Goal: Task Accomplishment & Management: Manage account settings

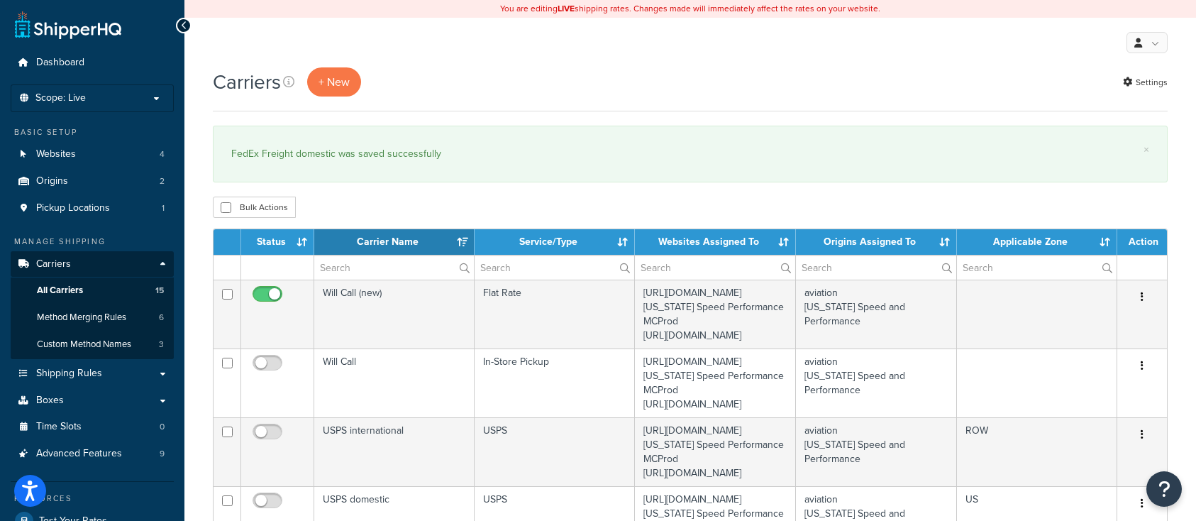
select select "15"
click at [60, 284] on span "All Carriers" at bounding box center [60, 290] width 46 height 12
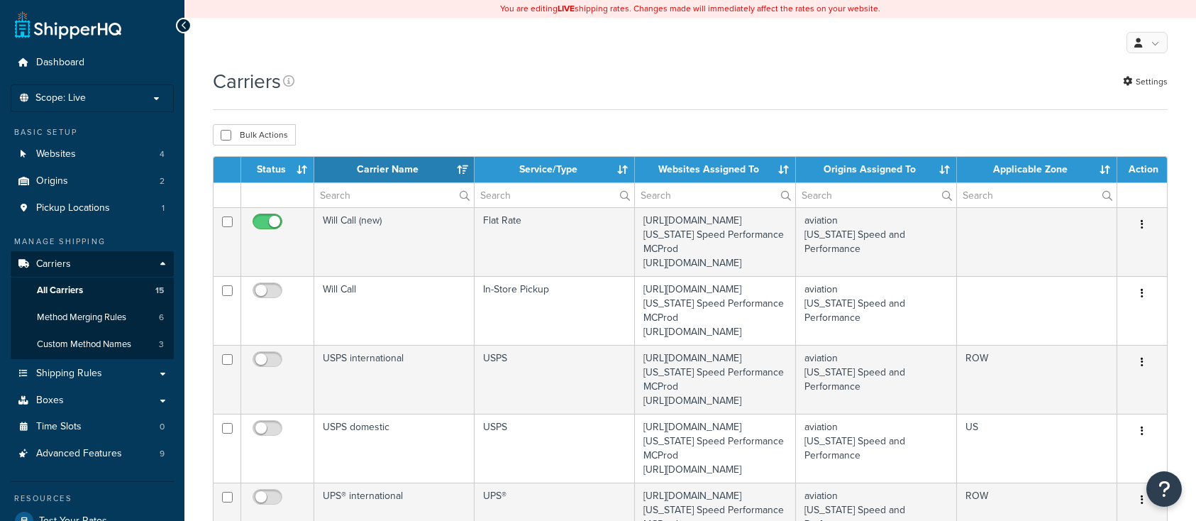
select select "15"
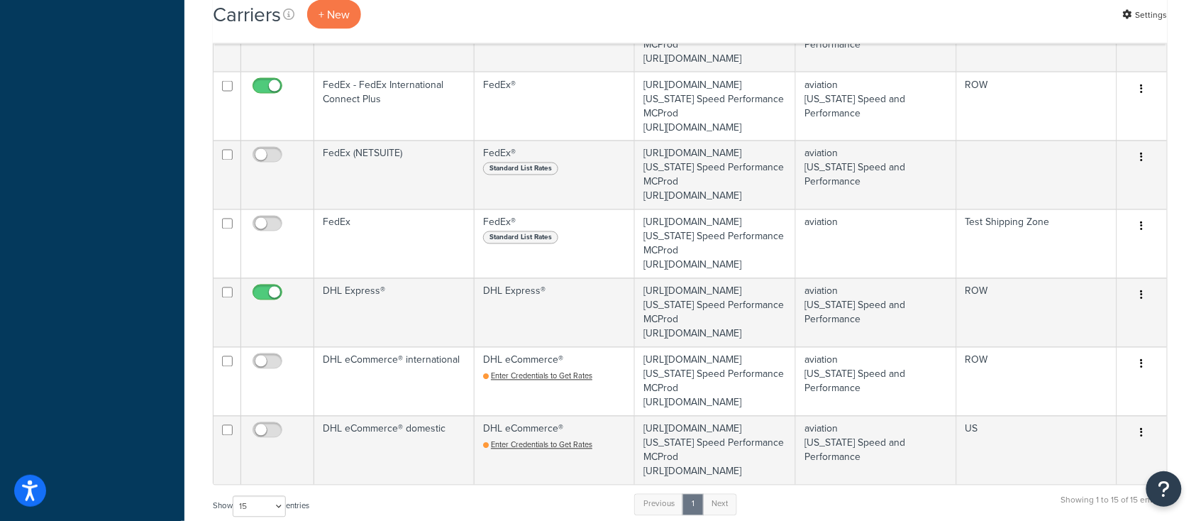
scroll to position [662, 0]
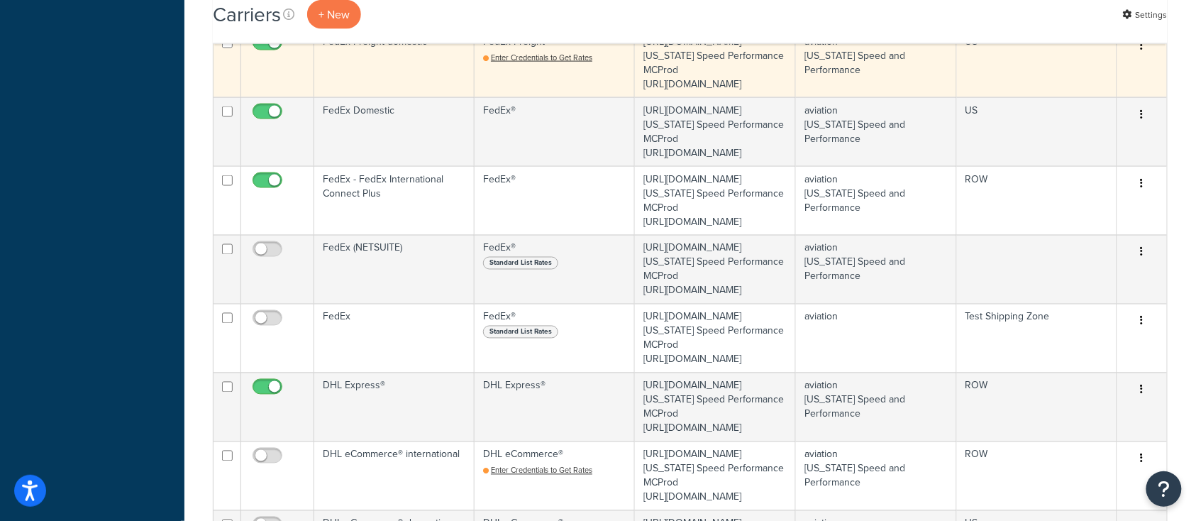
click at [381, 97] on td "FedEx Freight domestic" at bounding box center [394, 62] width 160 height 69
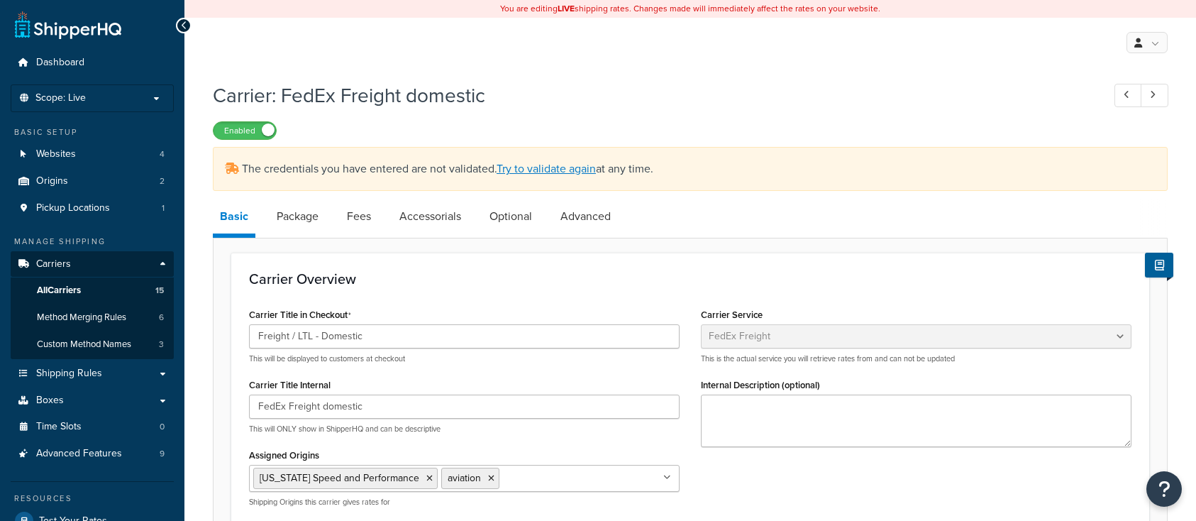
select select "fedExFreight"
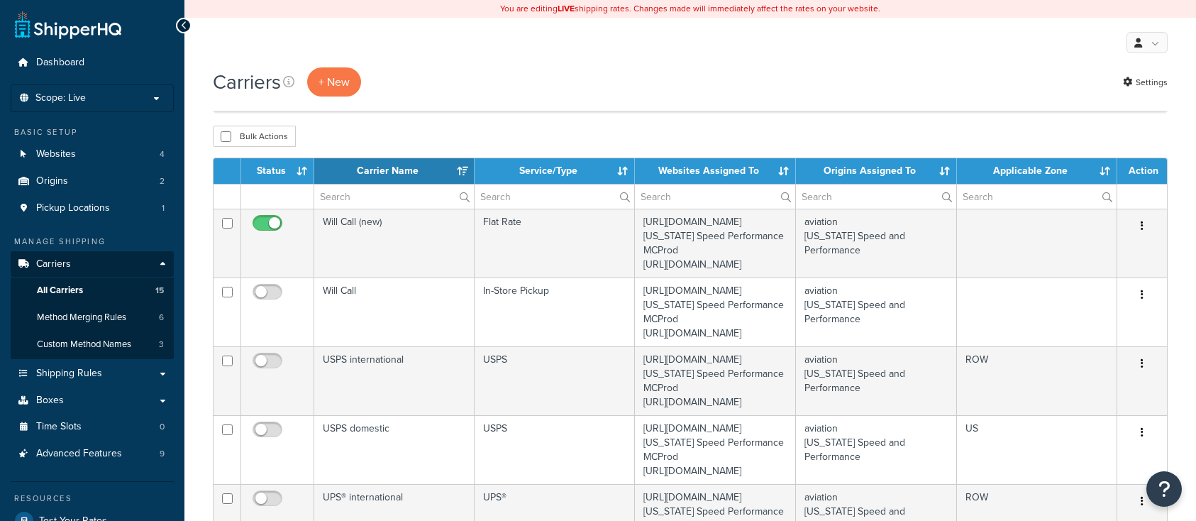
select select "15"
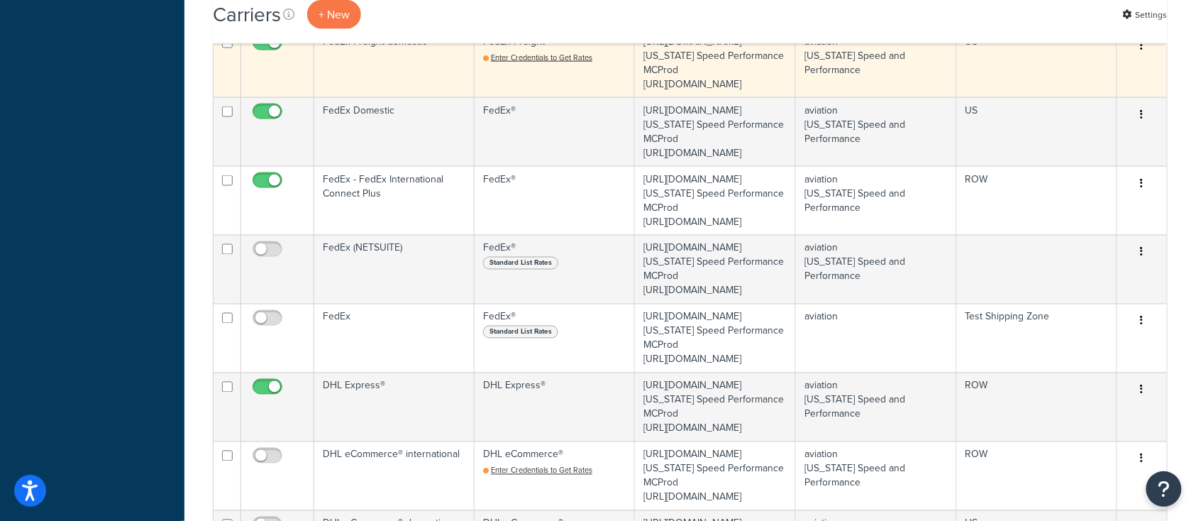
click at [1143, 57] on button "button" at bounding box center [1142, 46] width 20 height 23
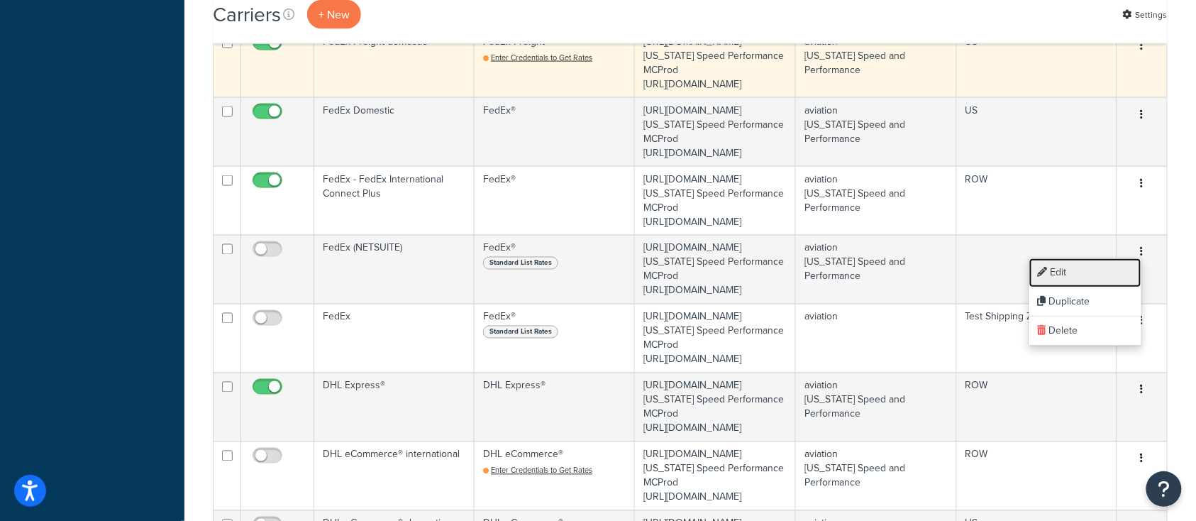
click at [1060, 277] on link "Edit" at bounding box center [1085, 272] width 112 height 29
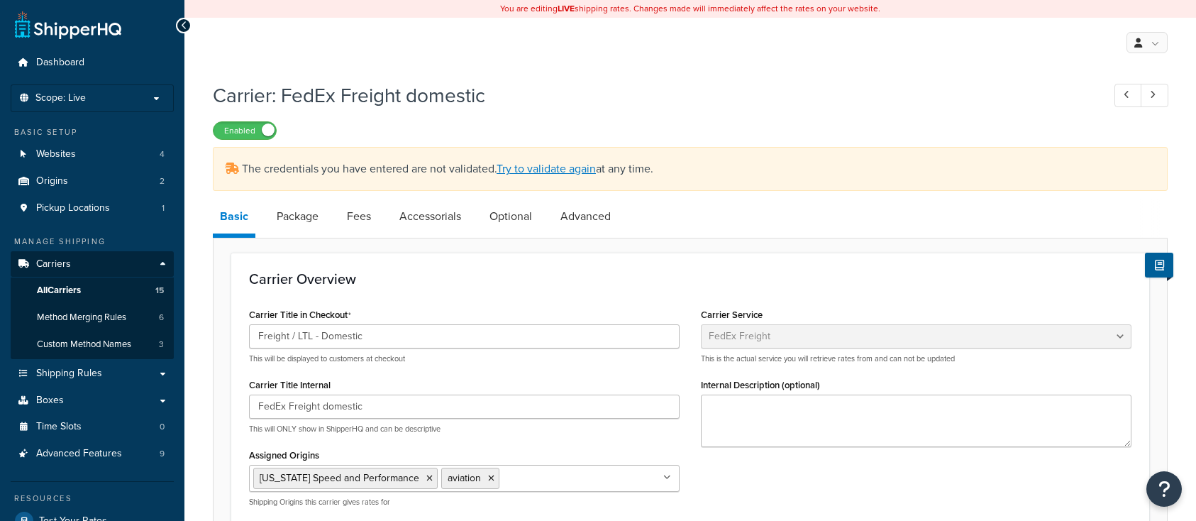
select select "fedExFreight"
click at [538, 177] on link "Try to validate again" at bounding box center [545, 168] width 99 height 16
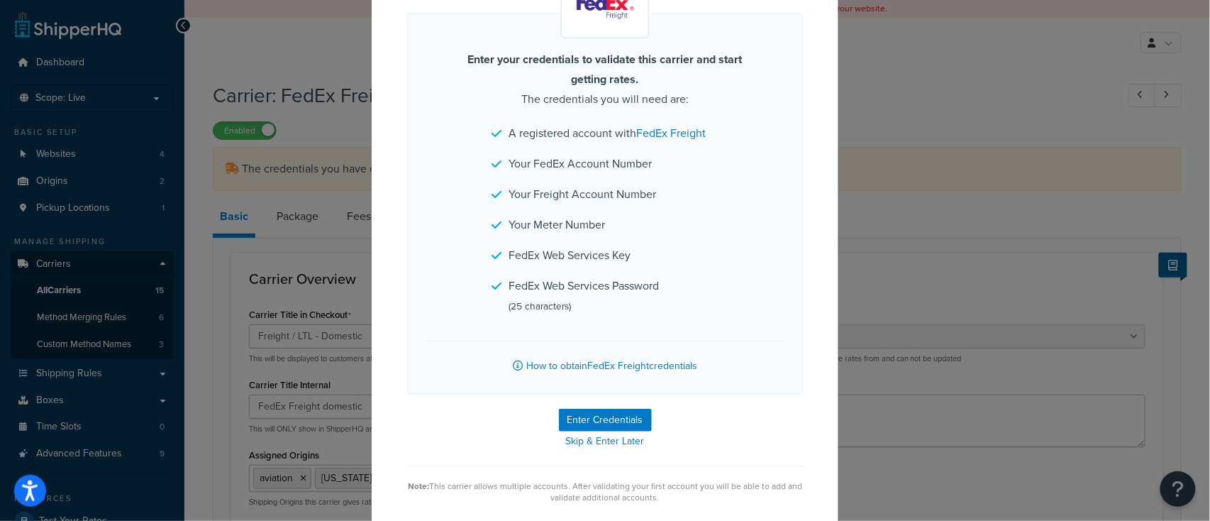
scroll to position [126, 0]
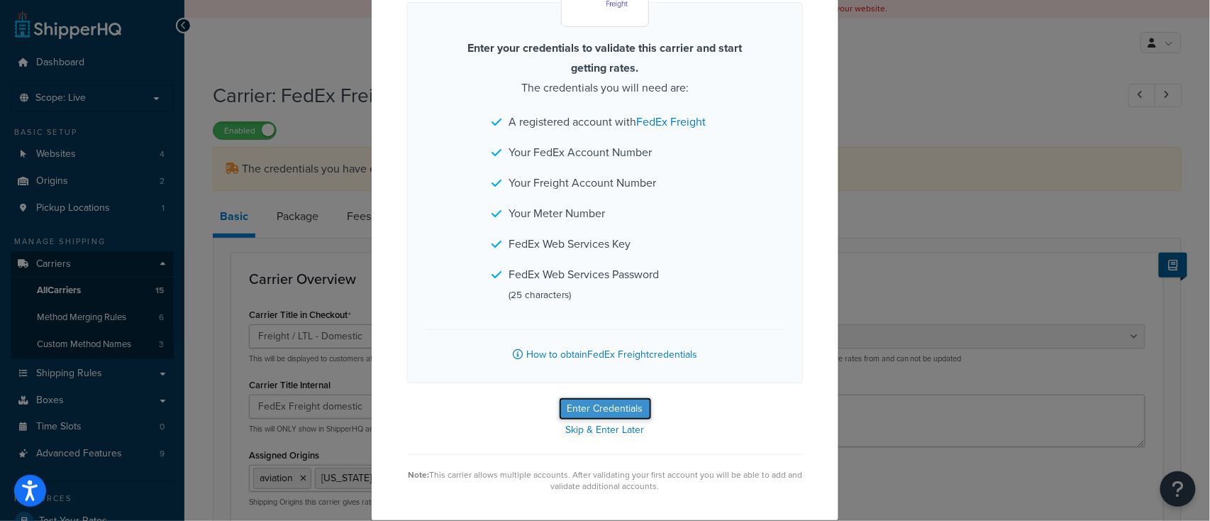
click at [618, 405] on button "Enter Credentials" at bounding box center [605, 408] width 93 height 23
select select "THIRD_PARTY"
select select "SKID"
select select "US"
select select "[GEOGRAPHIC_DATA]"
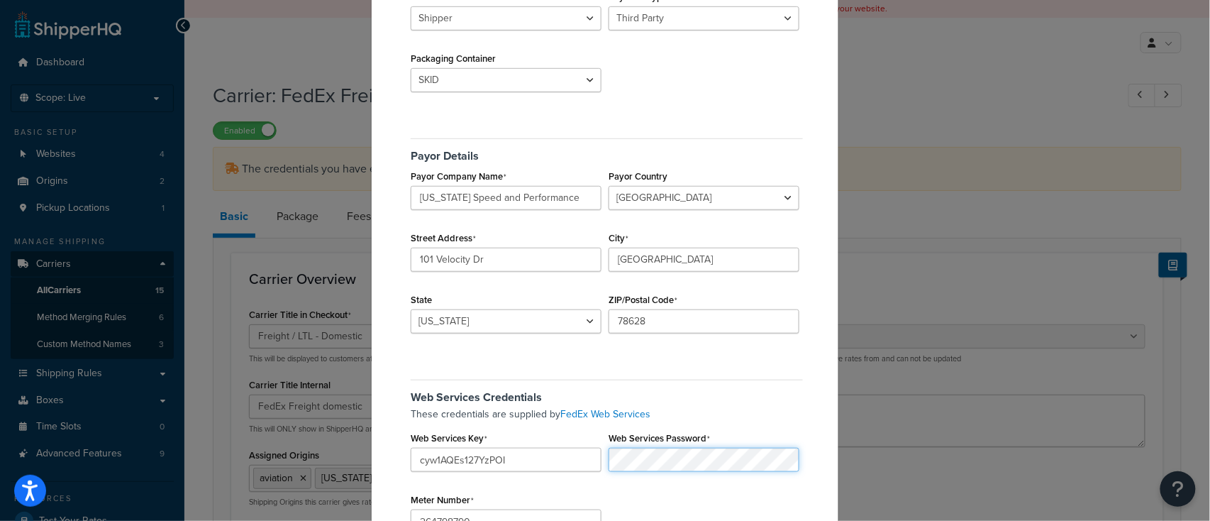
scroll to position [404, 0]
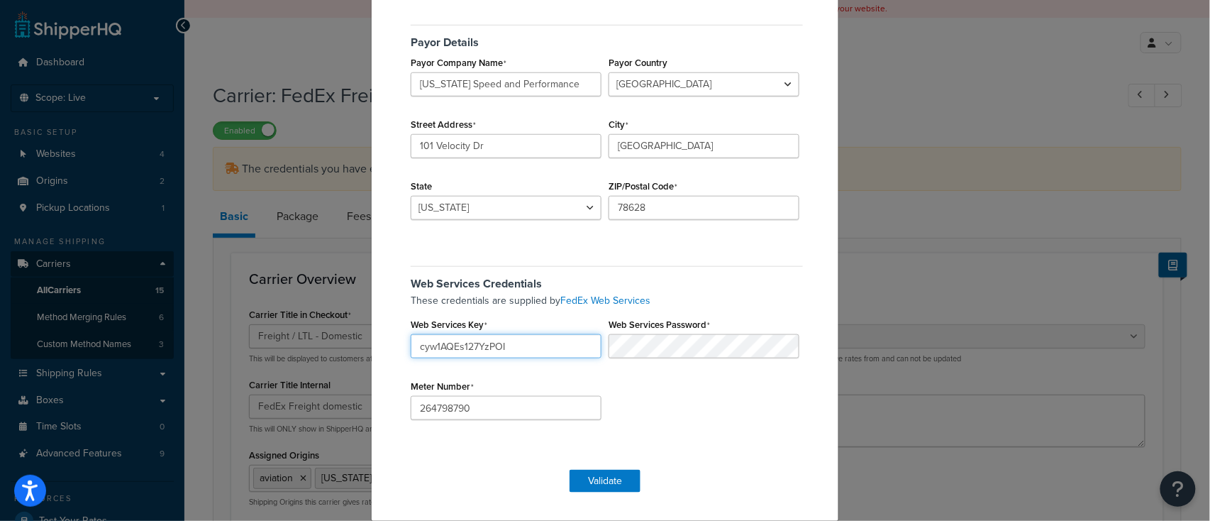
click at [525, 345] on input "cyw1AQEs127YzPOI" at bounding box center [506, 346] width 191 height 24
click at [449, 308] on div "These credentials are supplied by FedEx Web Services Web Services Key cyw1AQEs1…" at bounding box center [605, 301] width 396 height 16
click at [518, 345] on input "cyw1AQEs127YzPOI" at bounding box center [506, 346] width 191 height 24
drag, startPoint x: 482, startPoint y: 407, endPoint x: 152, endPoint y: 399, distance: 330.6
click at [152, 401] on div "FedEx Freight Validation Origin associated with account aviation [US_STATE] Spe…" at bounding box center [605, 260] width 1210 height 521
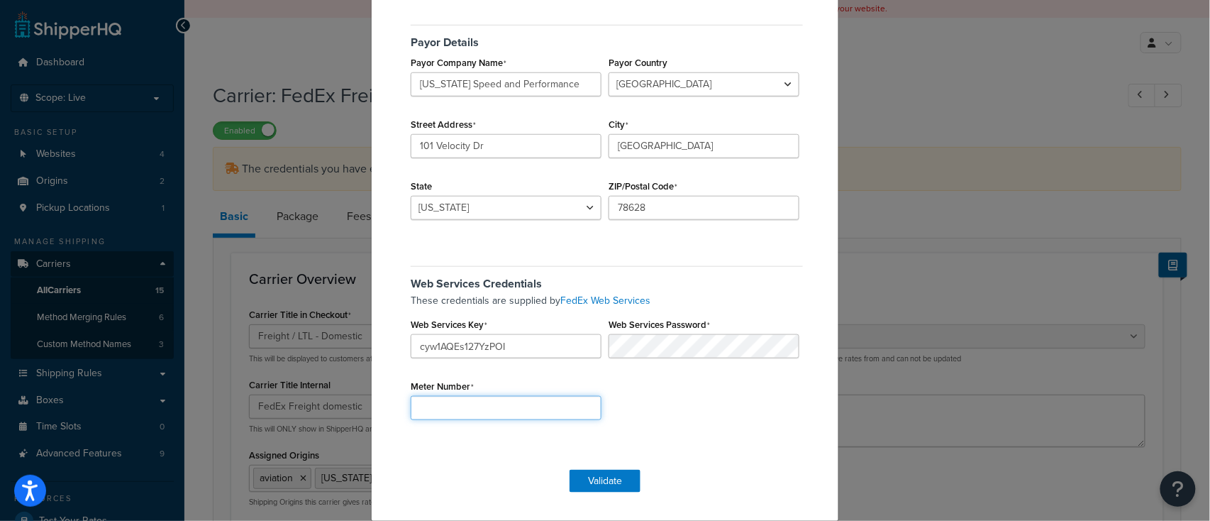
paste input "264798790"
type input "264798790"
click at [527, 352] on input "cyw1AQEs127YzPOI" at bounding box center [506, 346] width 191 height 24
click at [606, 485] on button "Validate" at bounding box center [604, 480] width 71 height 23
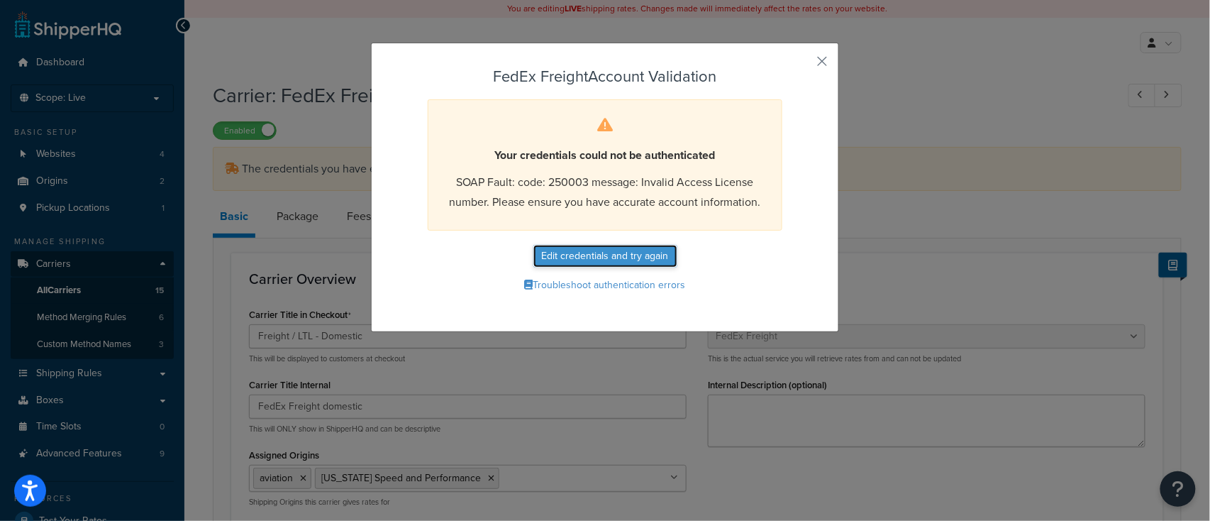
click at [601, 255] on button "Edit credentials and try again" at bounding box center [605, 256] width 144 height 23
select select "THIRD_PARTY"
select select "SKID"
select select "US"
select select "[GEOGRAPHIC_DATA]"
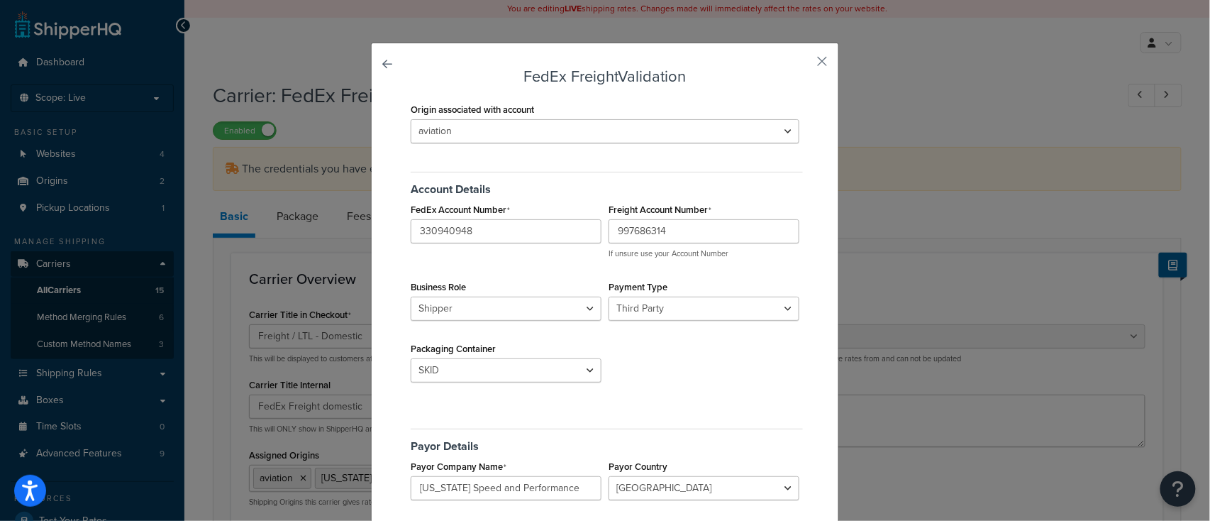
click at [695, 413] on div "Origin associated with account aviation [US_STATE] Speed and Performance Accoun…" at bounding box center [605, 479] width 396 height 760
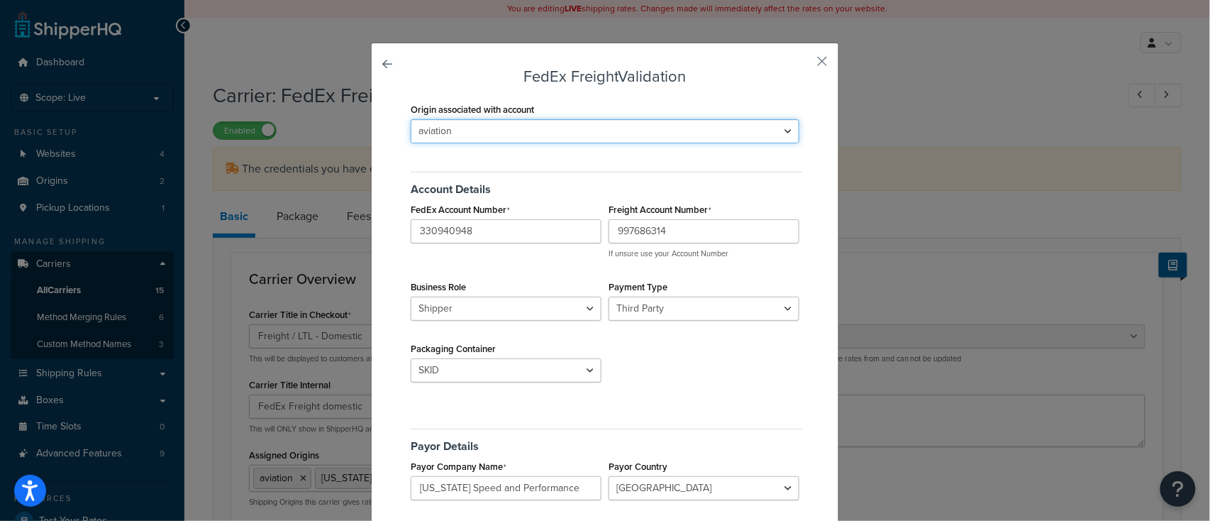
click at [499, 138] on select "aviation [US_STATE] Speed and Performance" at bounding box center [605, 131] width 389 height 24
click at [411, 119] on select "aviation [US_STATE] Speed and Performance" at bounding box center [605, 131] width 389 height 24
click at [552, 130] on select "aviation [US_STATE] Speed and Performance" at bounding box center [605, 131] width 389 height 24
click at [411, 119] on select "aviation [US_STATE] Speed and Performance" at bounding box center [605, 131] width 389 height 24
click at [484, 136] on select "aviation [US_STATE] Speed and Performance" at bounding box center [605, 131] width 389 height 24
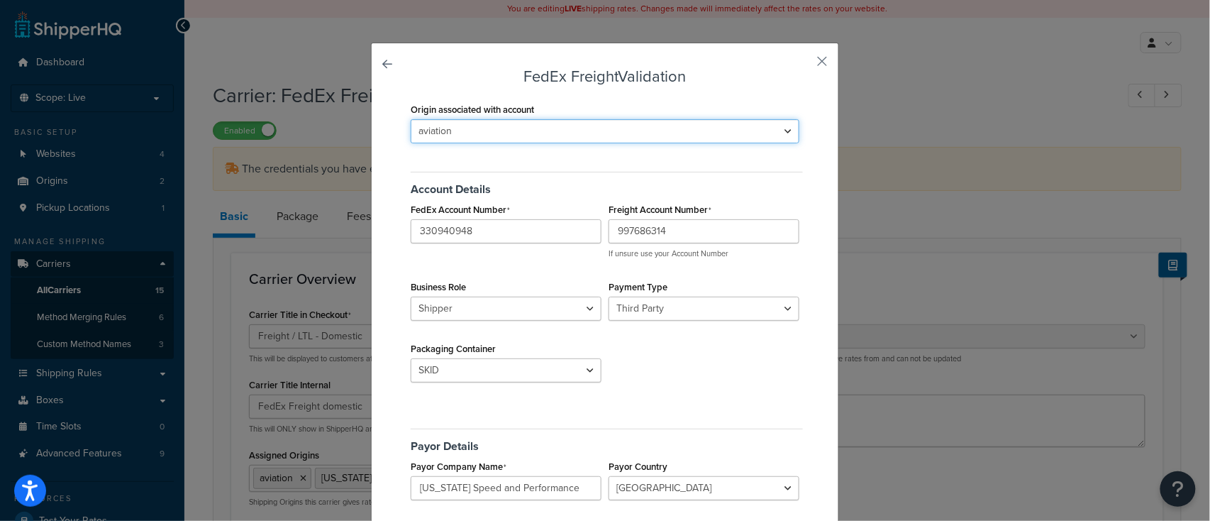
select select "163678"
click at [411, 119] on select "aviation [US_STATE] Speed and Performance" at bounding box center [605, 131] width 389 height 24
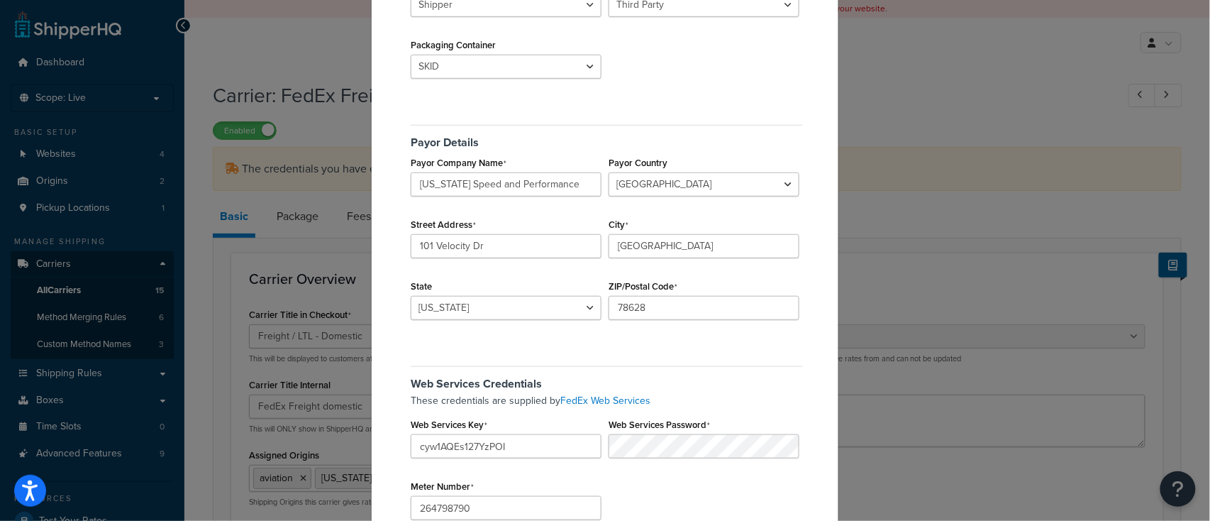
scroll to position [404, 0]
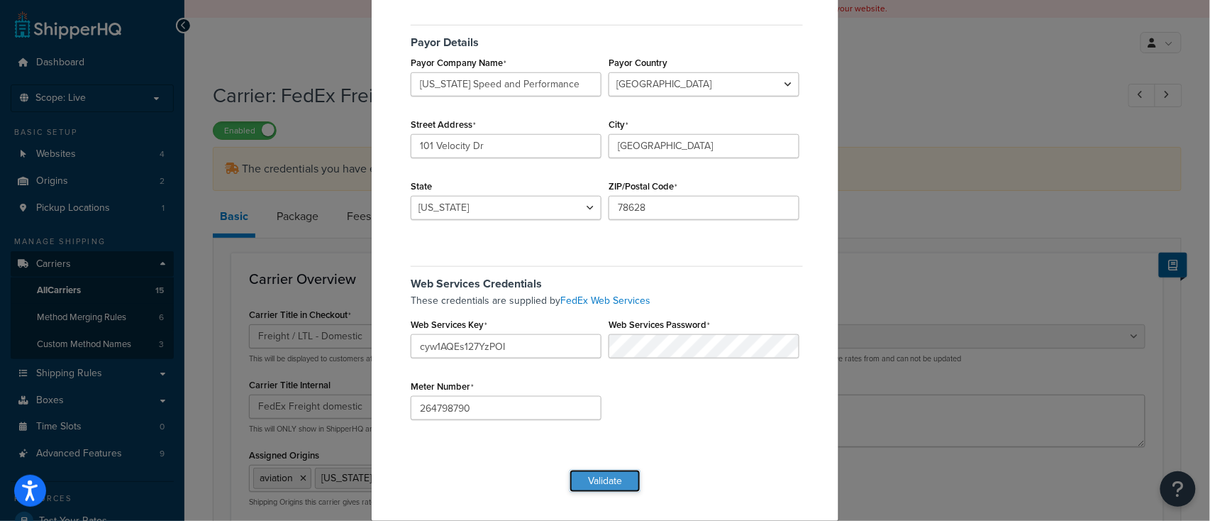
click at [583, 486] on button "Validate" at bounding box center [604, 480] width 71 height 23
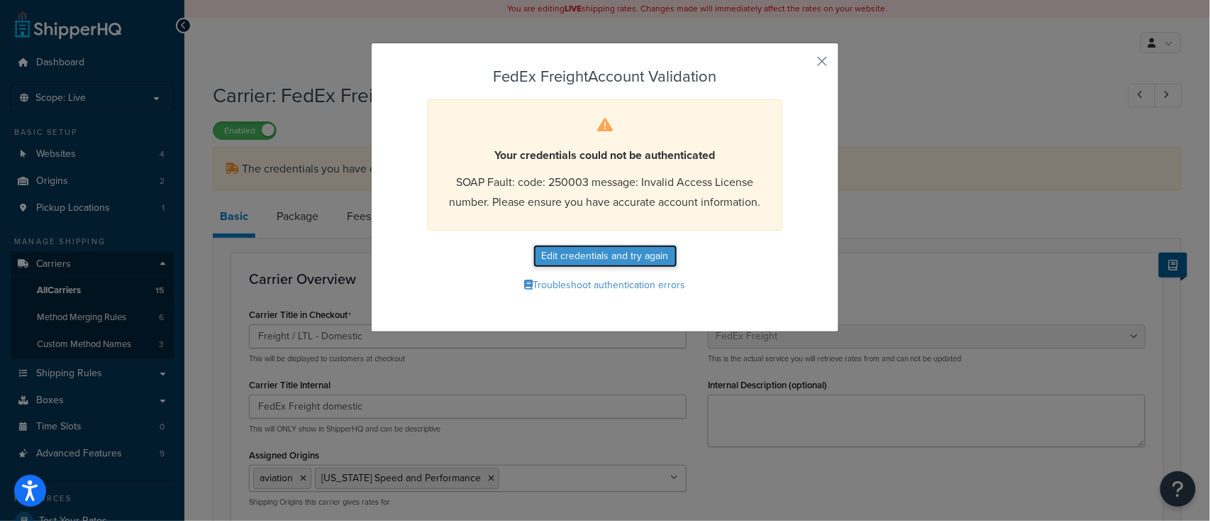
click at [590, 256] on button "Edit credentials and try again" at bounding box center [605, 256] width 144 height 23
select select "THIRD_PARTY"
select select "SKID"
select select "US"
select select "[GEOGRAPHIC_DATA]"
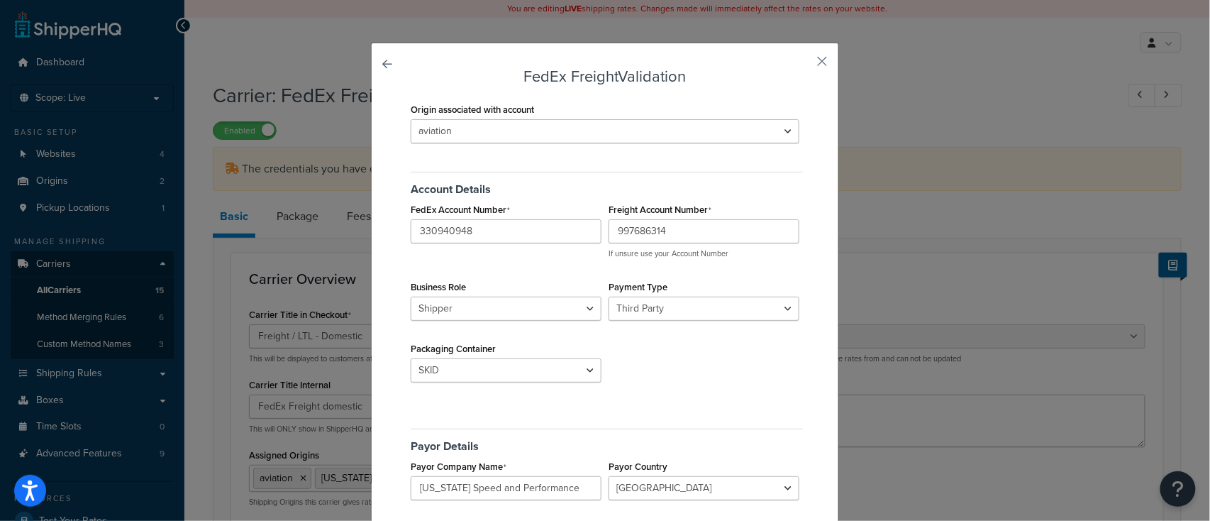
click at [888, 122] on div "FedEx Freight Validation Origin associated with account aviation [US_STATE] Spe…" at bounding box center [605, 260] width 1210 height 521
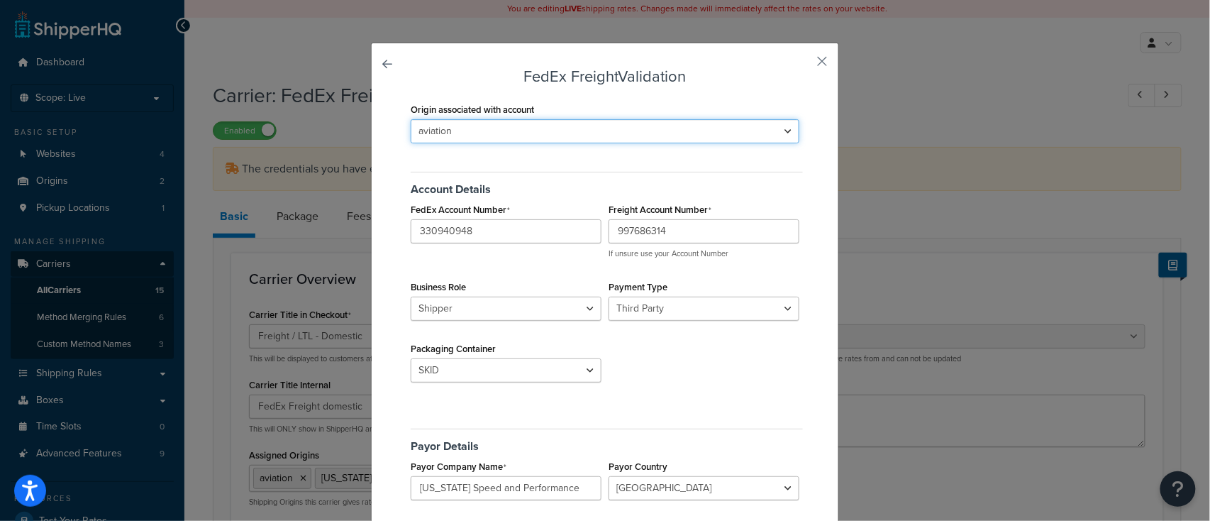
click at [484, 137] on select "aviation [US_STATE] Speed and Performance" at bounding box center [605, 131] width 389 height 24
select select "163678"
click at [411, 119] on select "aviation [US_STATE] Speed and Performance" at bounding box center [605, 131] width 389 height 24
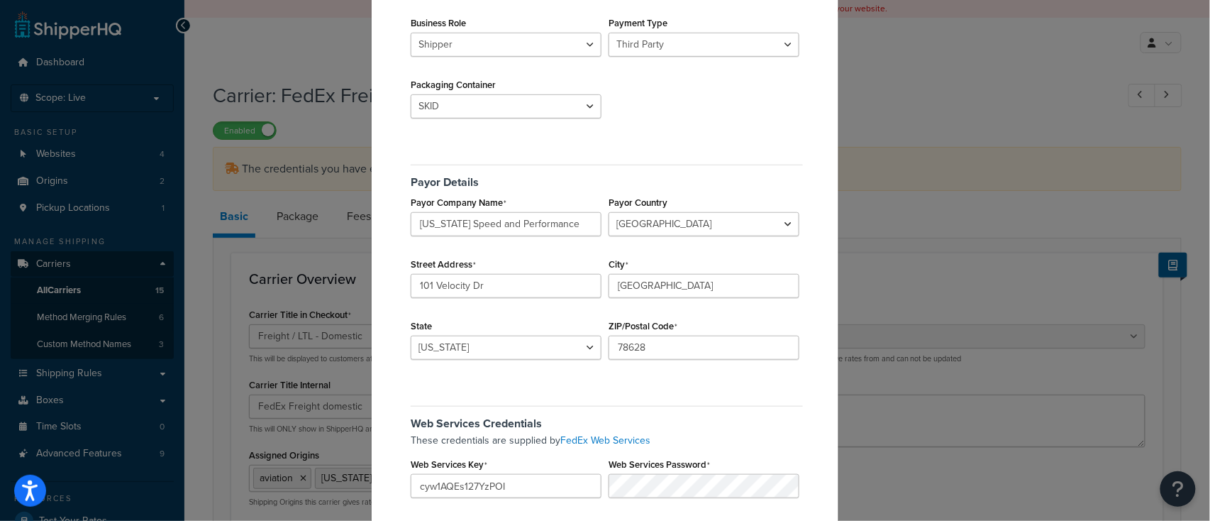
scroll to position [284, 0]
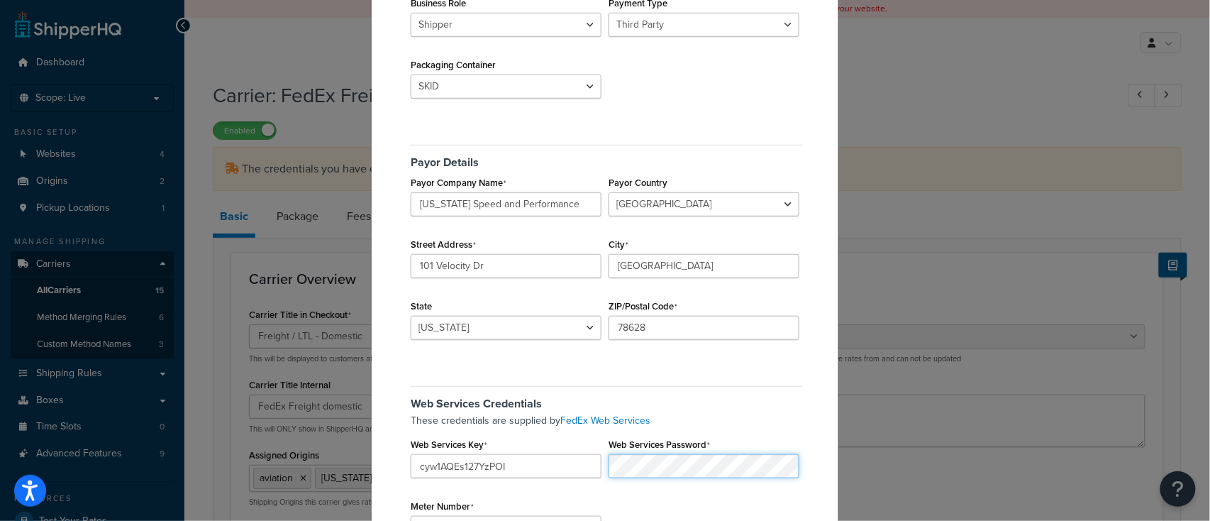
click at [511, 484] on div "Web Services Credentials These credentials are supplied by FedEx Web Services W…" at bounding box center [605, 466] width 396 height 183
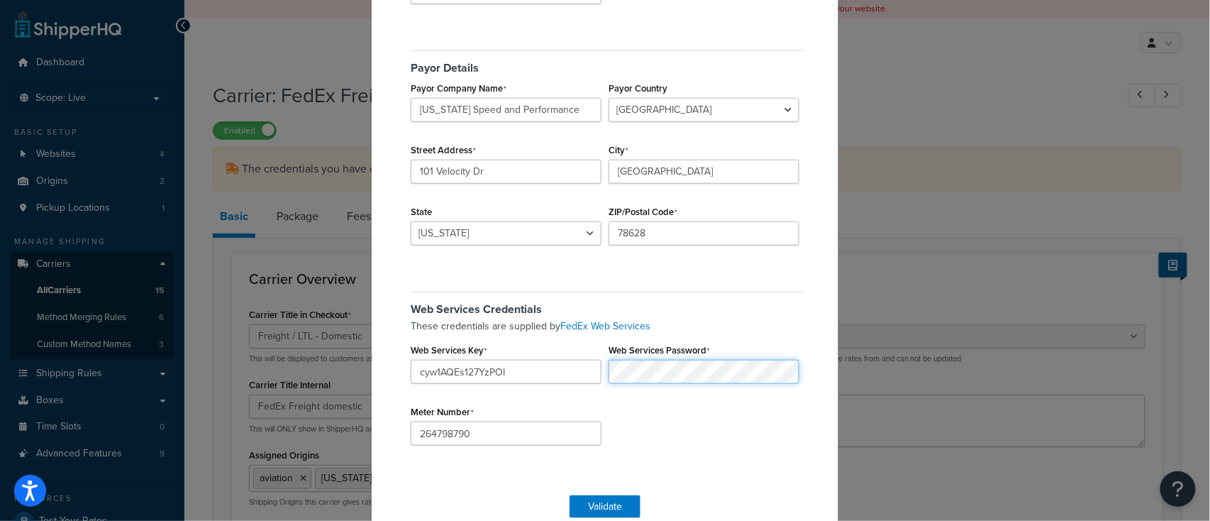
scroll to position [189, 0]
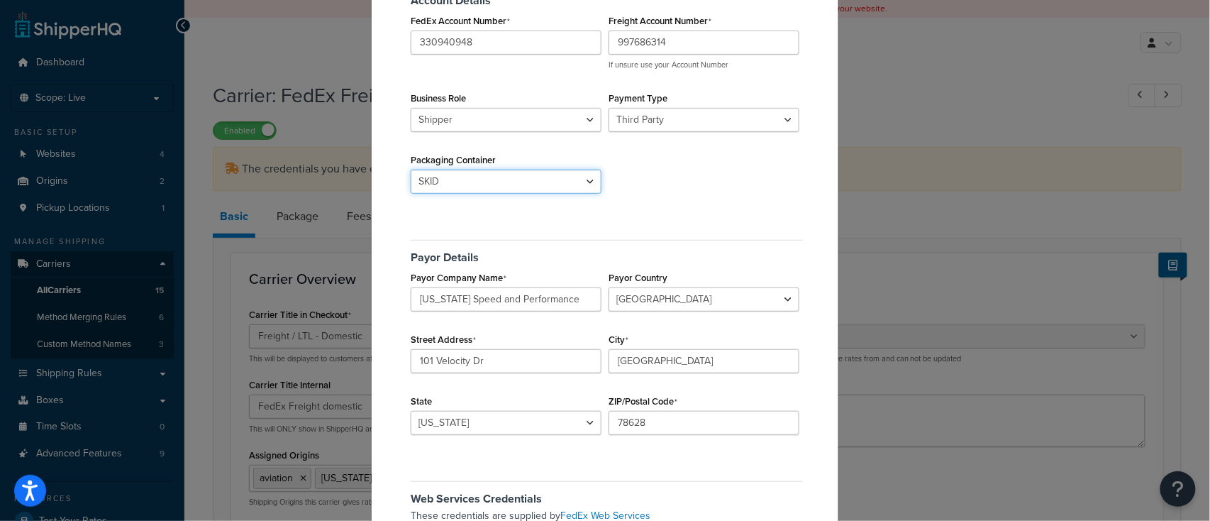
click at [543, 181] on select "BAG BARREL BASKET BOX BUCKET CARTON CASE CONTAINER CYLINDER ENVELOPE HAMPER OTH…" at bounding box center [506, 181] width 191 height 24
click at [543, 180] on select "BAG BARREL BASKET BOX BUCKET CARTON CASE CONTAINER CYLINDER ENVELOPE HAMPER OTH…" at bounding box center [506, 181] width 191 height 24
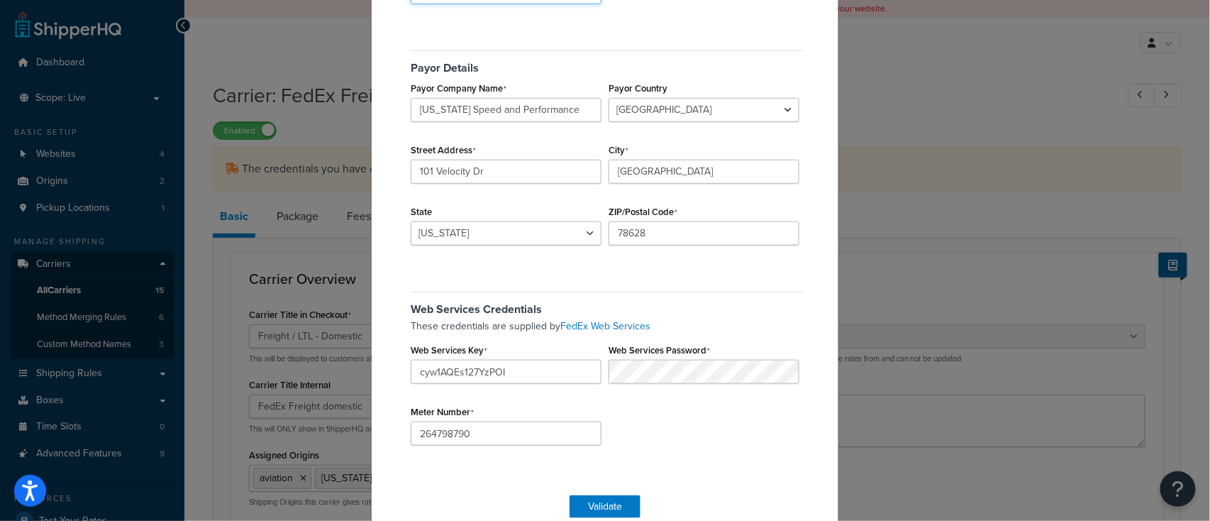
scroll to position [404, 0]
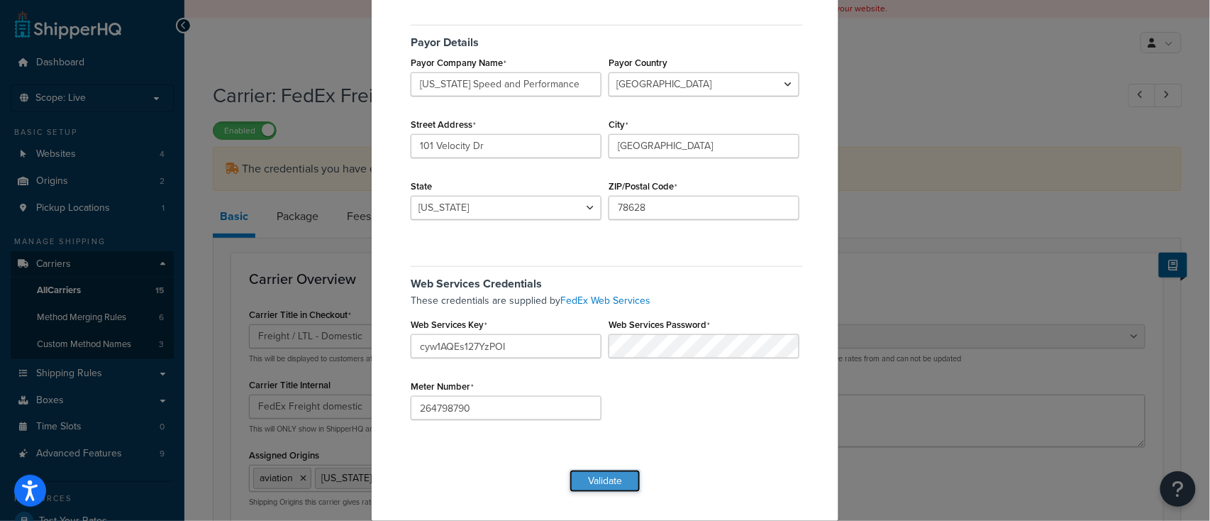
click at [603, 485] on button "Validate" at bounding box center [604, 480] width 71 height 23
